Goal: Task Accomplishment & Management: Manage account settings

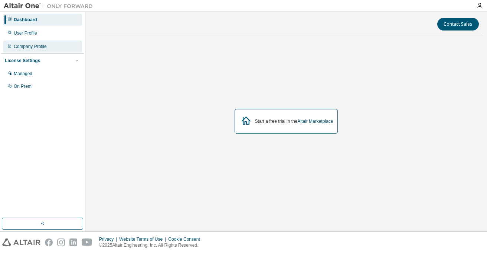
click at [37, 46] on div "Company Profile" at bounding box center [30, 46] width 33 height 6
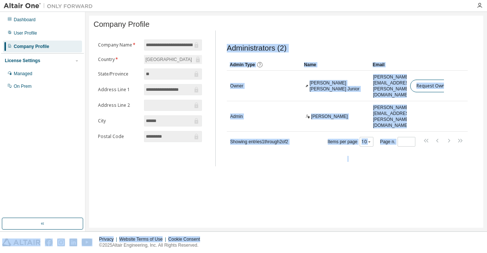
drag, startPoint x: 371, startPoint y: 229, endPoint x: 457, endPoint y: 153, distance: 114.7
click at [471, 227] on div "**********" at bounding box center [286, 121] width 402 height 219
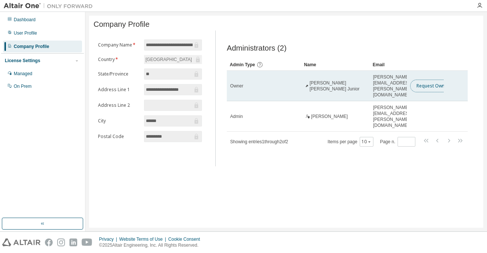
click at [429, 80] on button "Request Owner Change" at bounding box center [441, 85] width 63 height 13
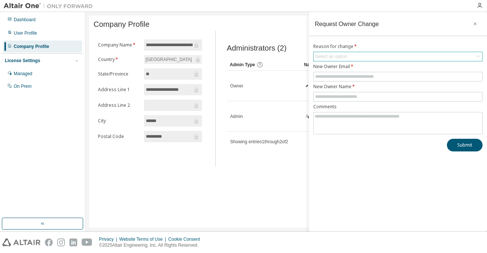
click at [361, 52] on div "Select an option" at bounding box center [398, 57] width 169 height 10
click at [355, 55] on div "Select an option" at bounding box center [398, 56] width 169 height 9
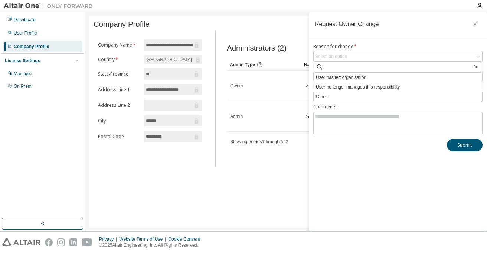
drag, startPoint x: 476, startPoint y: 23, endPoint x: 345, endPoint y: 23, distance: 131.1
click at [476, 23] on icon "button" at bounding box center [475, 24] width 5 height 6
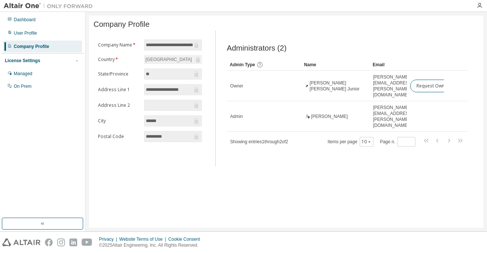
click at [392, 37] on div "Administrators (2) Clear Load Save Save As Field Operator Value Select filter S…" at bounding box center [347, 100] width 259 height 131
click at [45, 76] on div "Managed" at bounding box center [42, 74] width 79 height 12
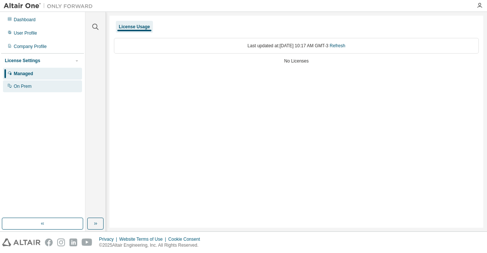
click at [44, 84] on div "On Prem" at bounding box center [42, 86] width 79 height 12
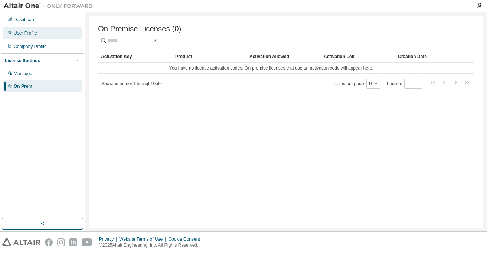
click at [42, 33] on div "User Profile" at bounding box center [42, 33] width 79 height 12
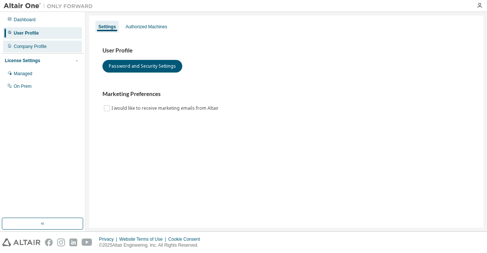
click at [44, 42] on div "Company Profile" at bounding box center [42, 46] width 79 height 12
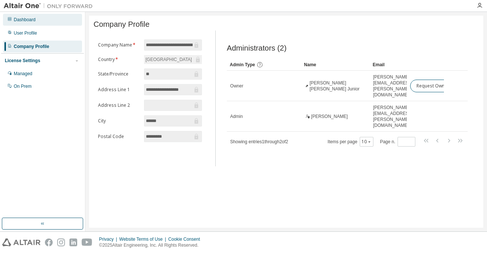
click at [48, 21] on div "Dashboard" at bounding box center [42, 20] width 79 height 12
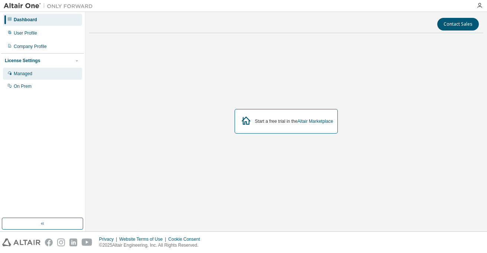
click at [46, 75] on div "Managed" at bounding box center [42, 74] width 79 height 12
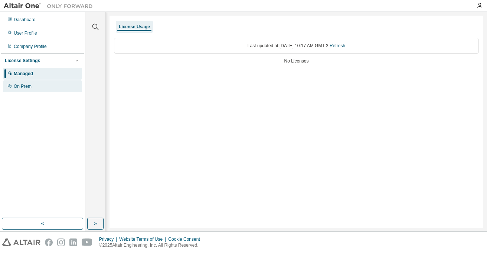
click at [45, 87] on div "On Prem" at bounding box center [42, 86] width 79 height 12
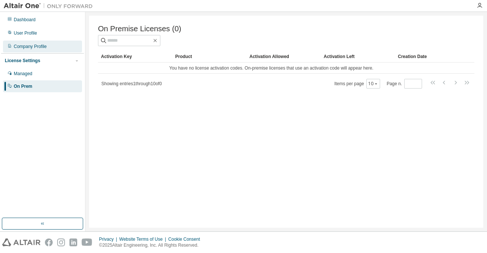
click at [57, 44] on div "Company Profile" at bounding box center [42, 46] width 79 height 12
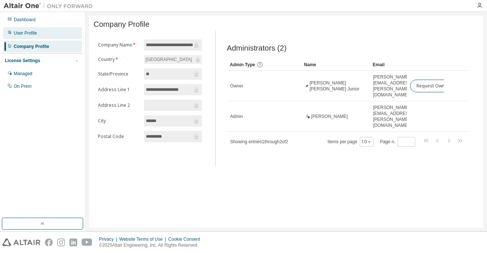
click at [52, 30] on div "User Profile" at bounding box center [42, 33] width 79 height 12
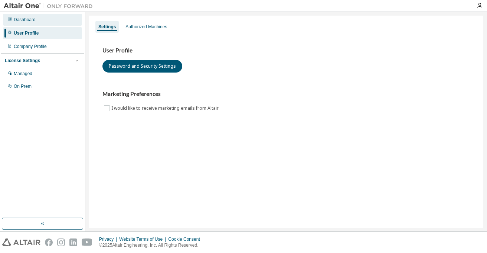
click at [56, 23] on div "Dashboard" at bounding box center [42, 20] width 79 height 12
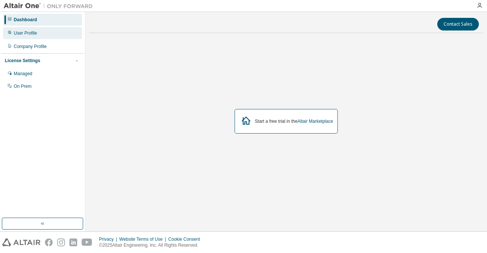
click at [55, 32] on div "User Profile" at bounding box center [42, 33] width 79 height 12
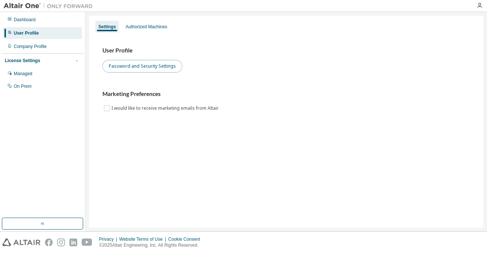
click at [158, 67] on button "Password and Security Settings" at bounding box center [143, 66] width 80 height 13
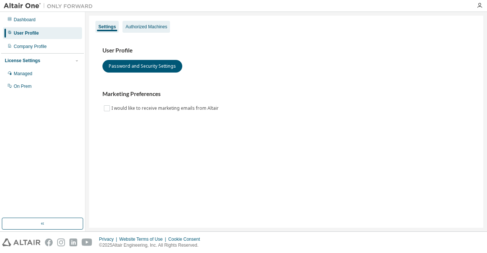
click at [140, 26] on div "Authorized Machines" at bounding box center [147, 27] width 42 height 6
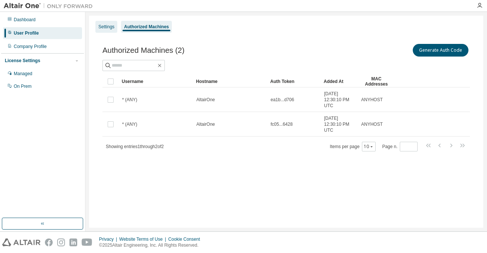
click at [106, 25] on div "Settings" at bounding box center [106, 27] width 16 height 6
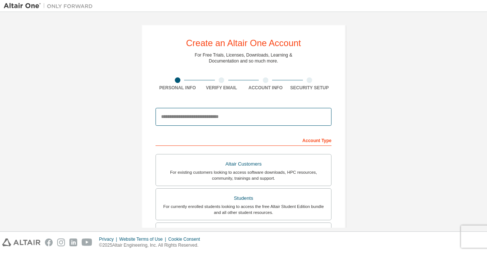
click at [258, 115] on input "email" at bounding box center [244, 117] width 176 height 18
type input "**********"
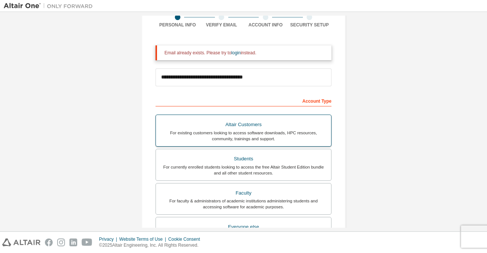
scroll to position [56, 0]
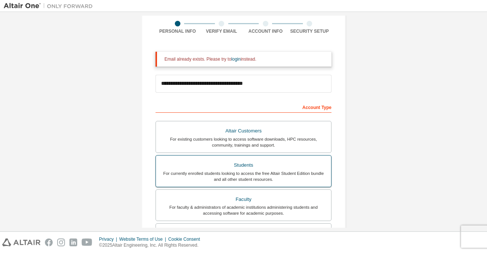
click at [258, 178] on div "For currently enrolled students looking to access the free Altair Student Editi…" at bounding box center [243, 176] width 166 height 12
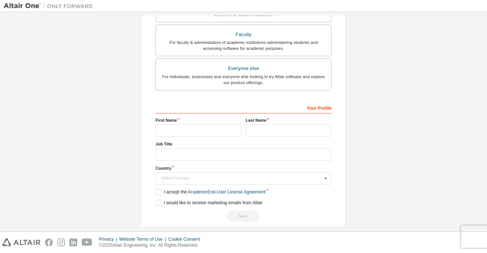
scroll to position [229, 0]
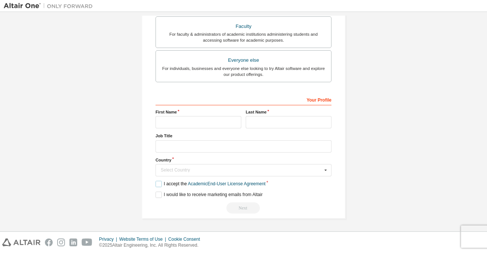
click at [158, 181] on label "I accept the Academic End-User License Agreement" at bounding box center [211, 184] width 110 height 6
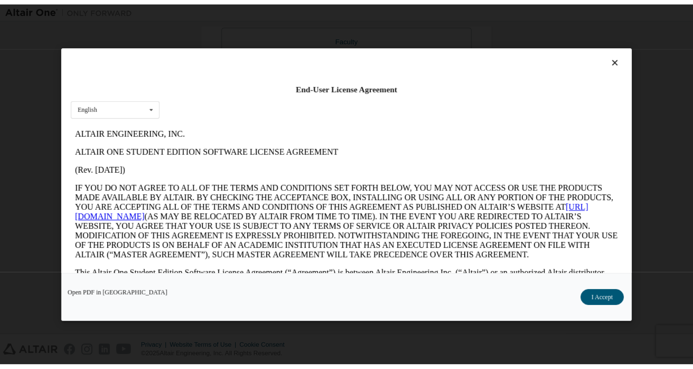
scroll to position [0, 0]
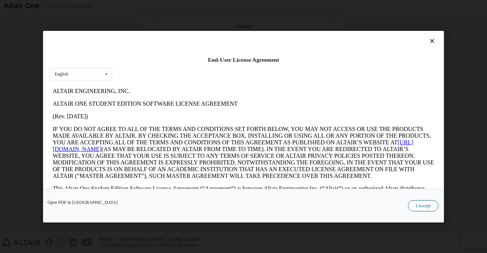
click at [424, 204] on button "I Accept" at bounding box center [423, 205] width 30 height 11
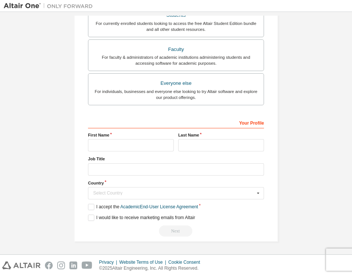
scroll to position [206, 0]
